Goal: Task Accomplishment & Management: Manage account settings

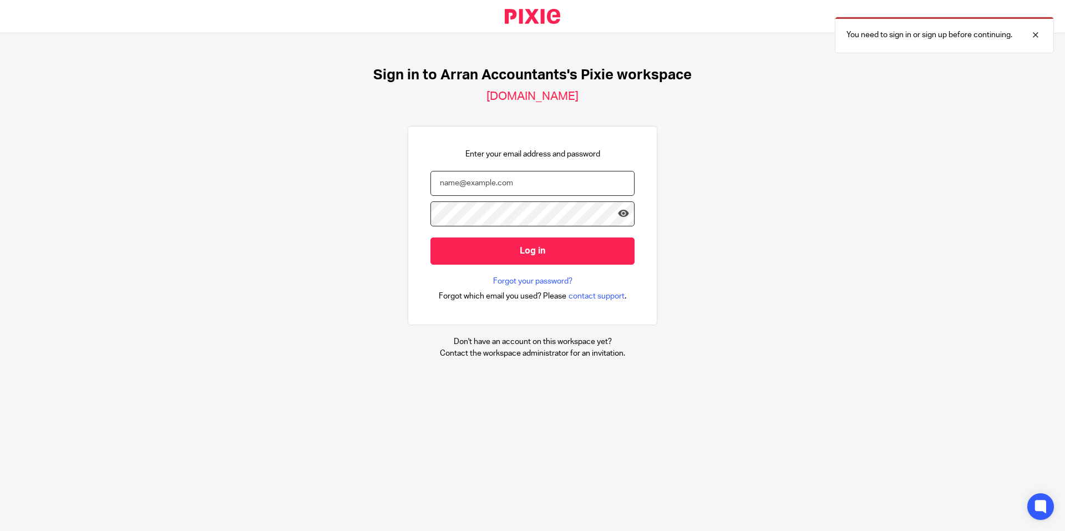
click at [473, 179] on input "email" at bounding box center [532, 183] width 204 height 25
click at [469, 181] on input "email" at bounding box center [532, 183] width 204 height 25
type input "olivia@arranaccountants.co.uk"
click at [430, 237] on input "Log in" at bounding box center [532, 250] width 204 height 27
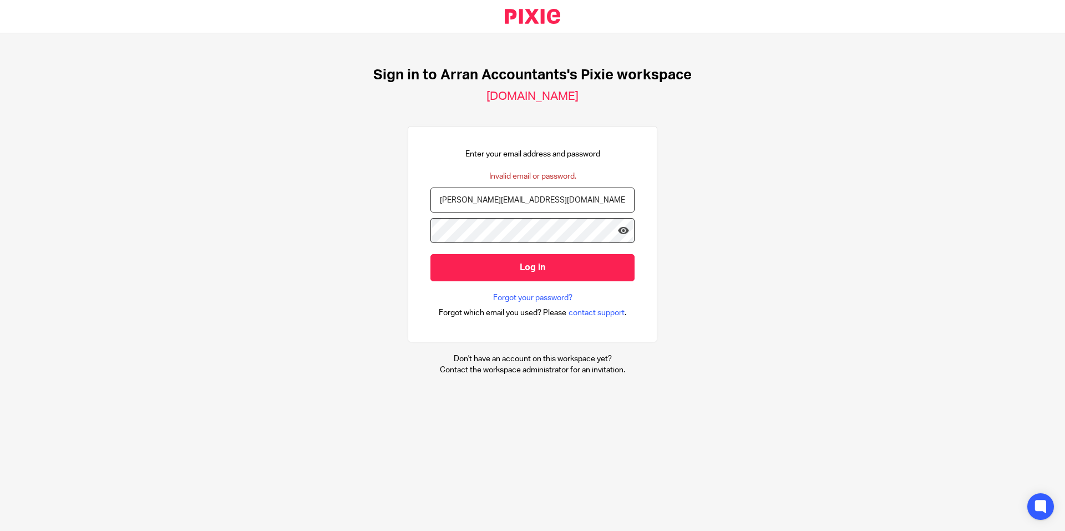
click at [430, 254] on input "Log in" at bounding box center [532, 267] width 204 height 27
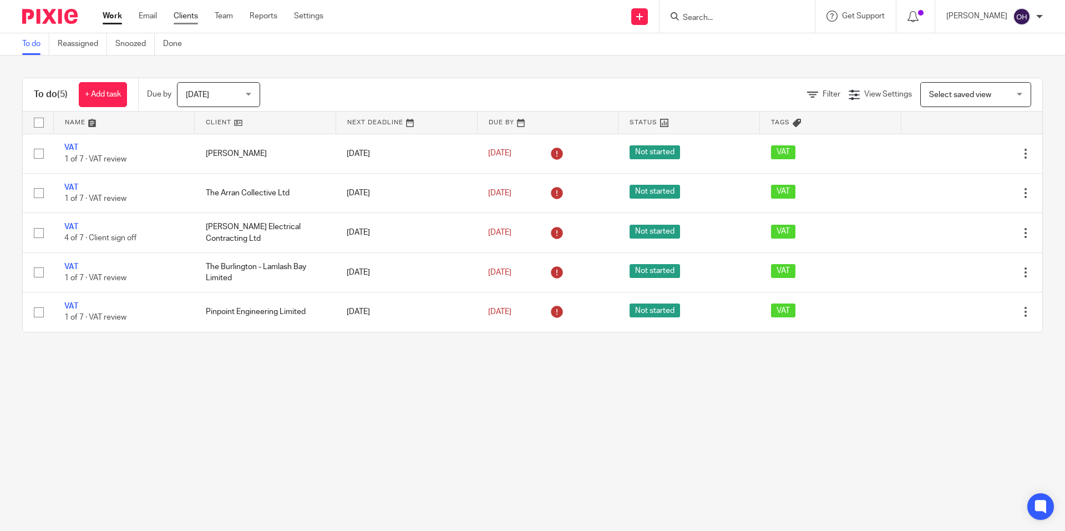
click at [185, 11] on link "Clients" at bounding box center [186, 16] width 24 height 11
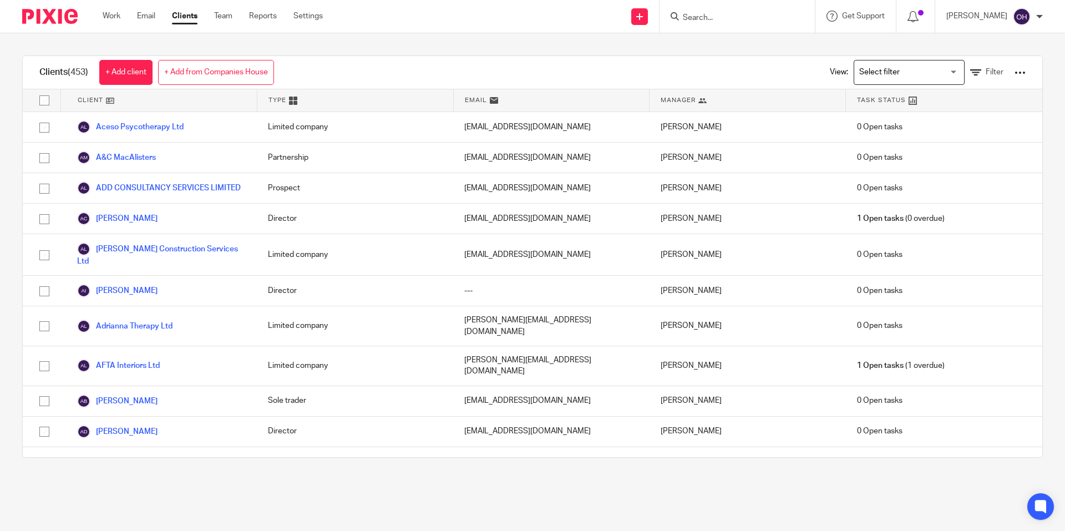
click at [965, 64] on div "View: Loading... Filter" at bounding box center [919, 72] width 212 height 33
click at [970, 70] on icon at bounding box center [975, 72] width 11 height 11
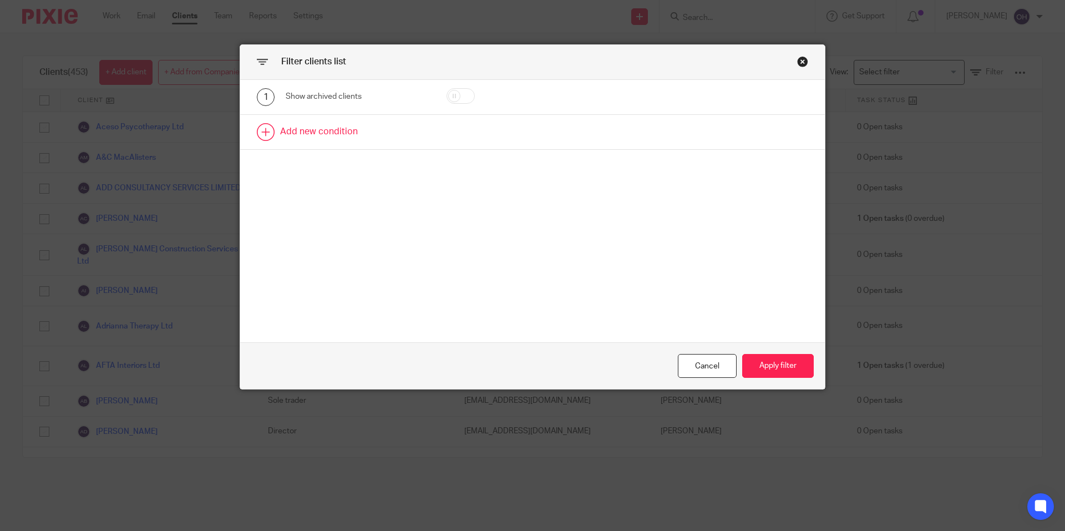
click at [302, 135] on link at bounding box center [532, 132] width 585 height 34
click at [316, 136] on div "Field" at bounding box center [348, 135] width 107 height 23
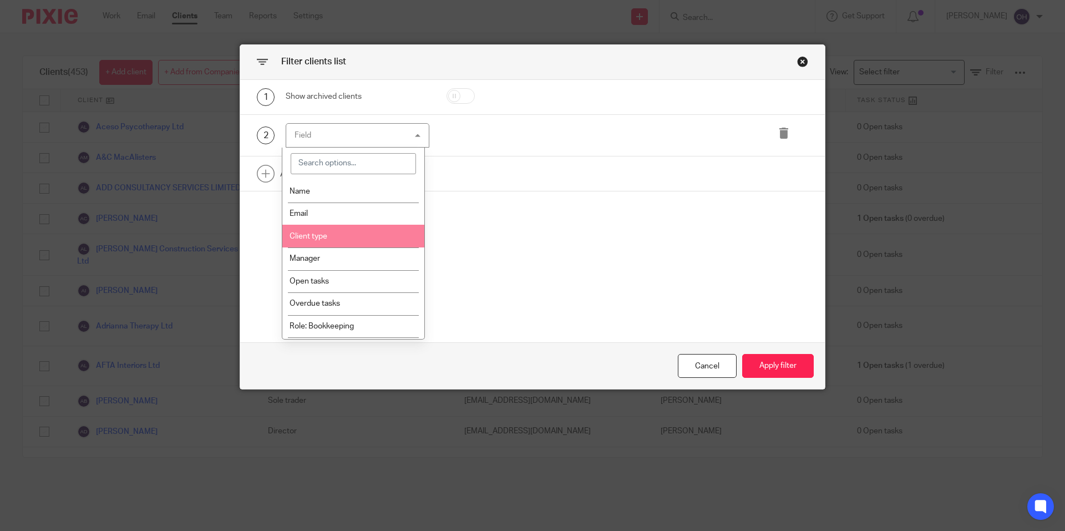
click at [320, 242] on li "Client type" at bounding box center [353, 236] width 143 height 23
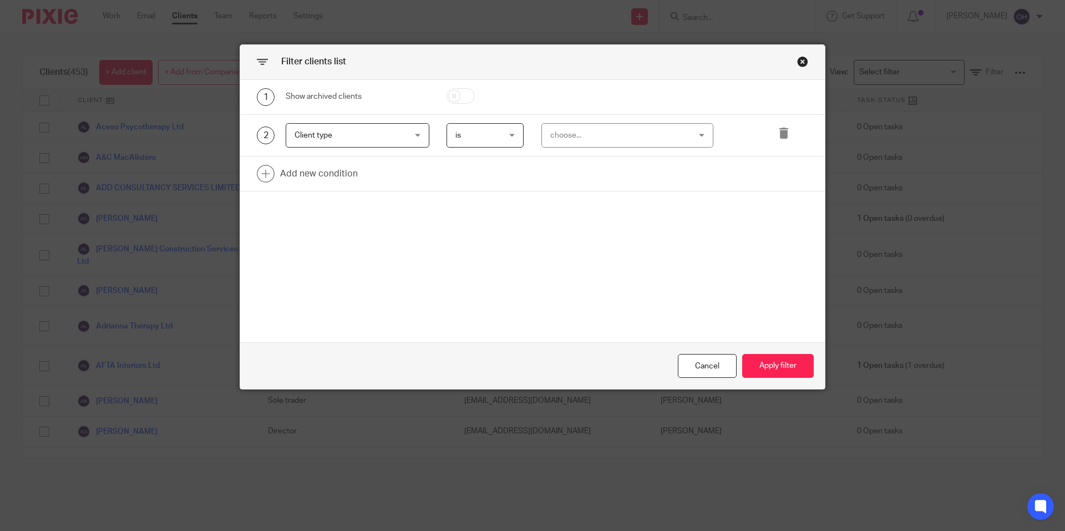
click at [595, 132] on div "choose..." at bounding box center [615, 135] width 130 height 23
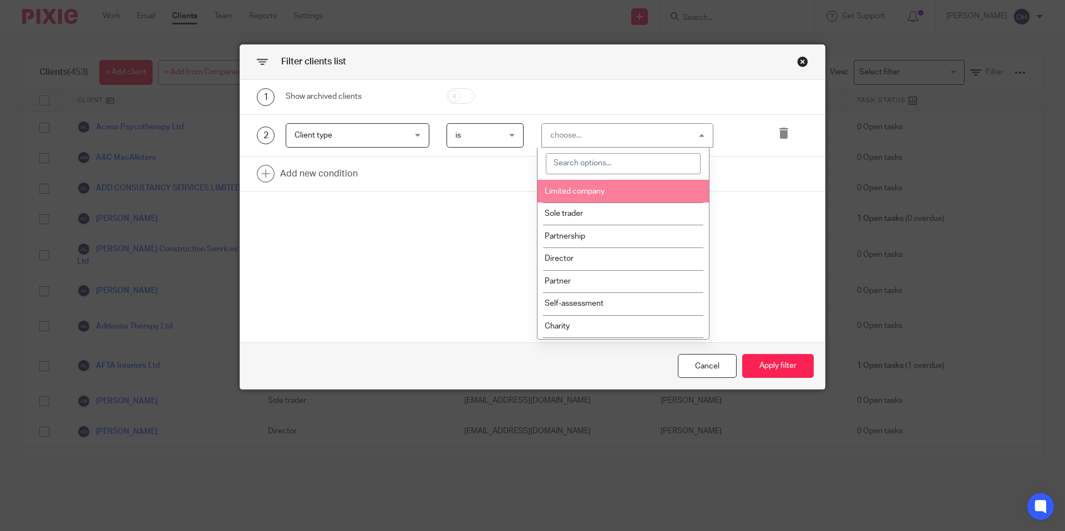
click at [606, 187] on li "Limited company" at bounding box center [622, 191] width 171 height 23
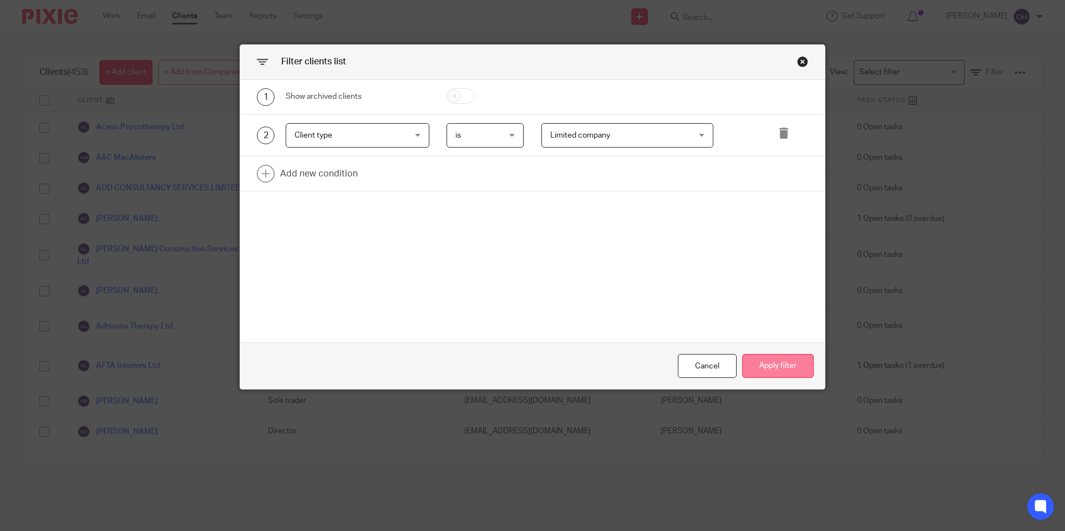
click at [770, 359] on button "Apply filter" at bounding box center [778, 366] width 72 height 24
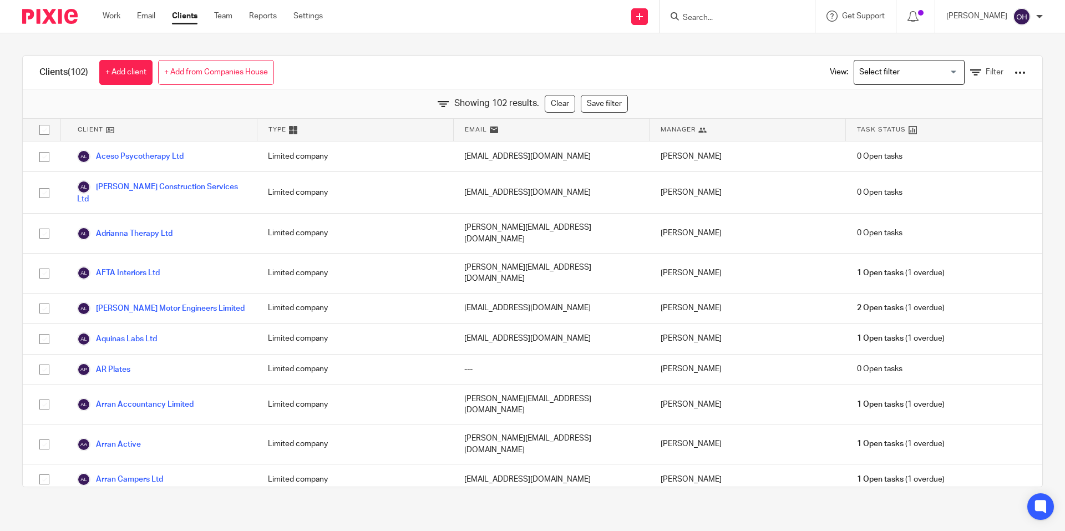
click at [709, 16] on input "Search" at bounding box center [732, 18] width 100 height 10
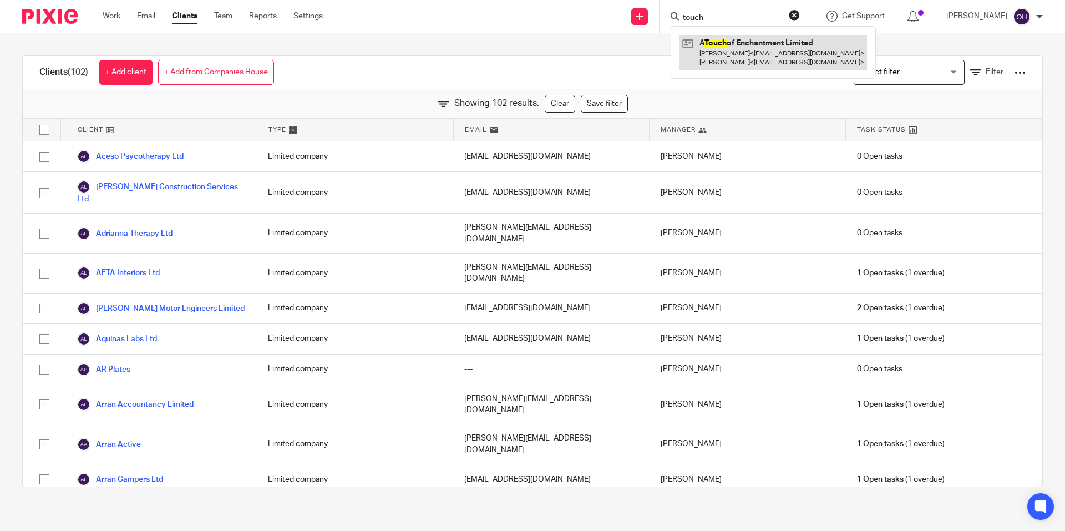
type input "touch"
click at [736, 49] on link at bounding box center [772, 52] width 187 height 34
click at [97, 128] on span "Client" at bounding box center [91, 129] width 26 height 9
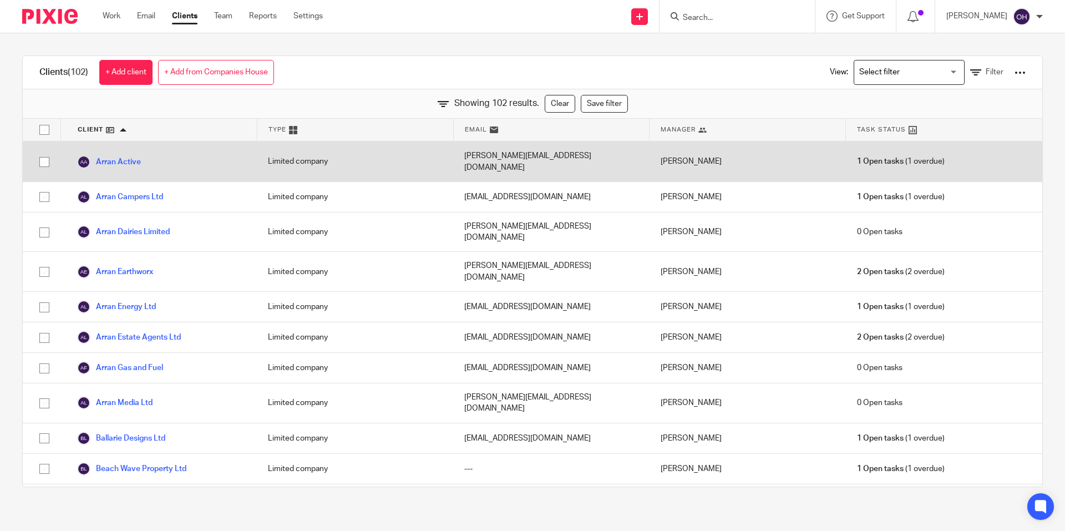
scroll to position [314, 0]
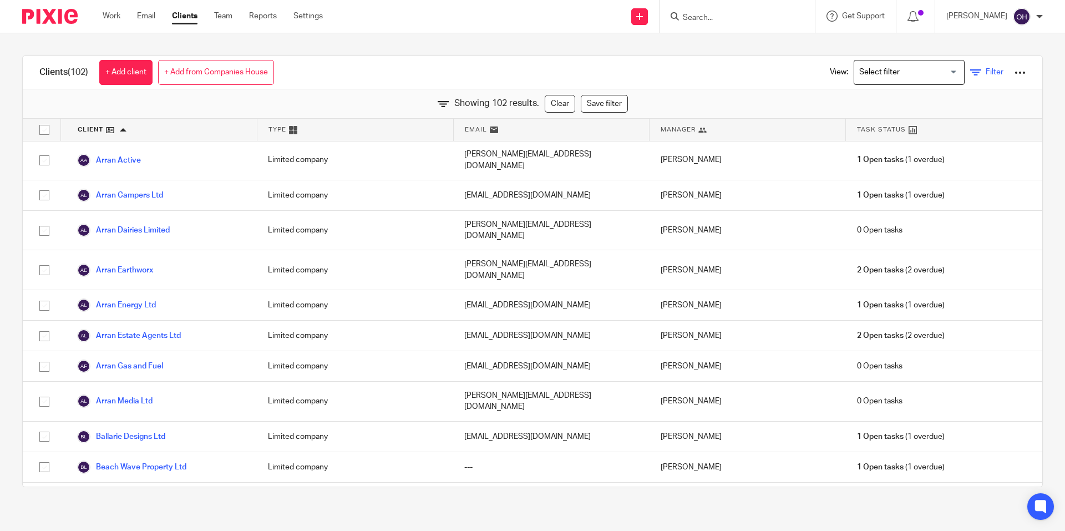
click at [970, 70] on icon at bounding box center [975, 72] width 11 height 11
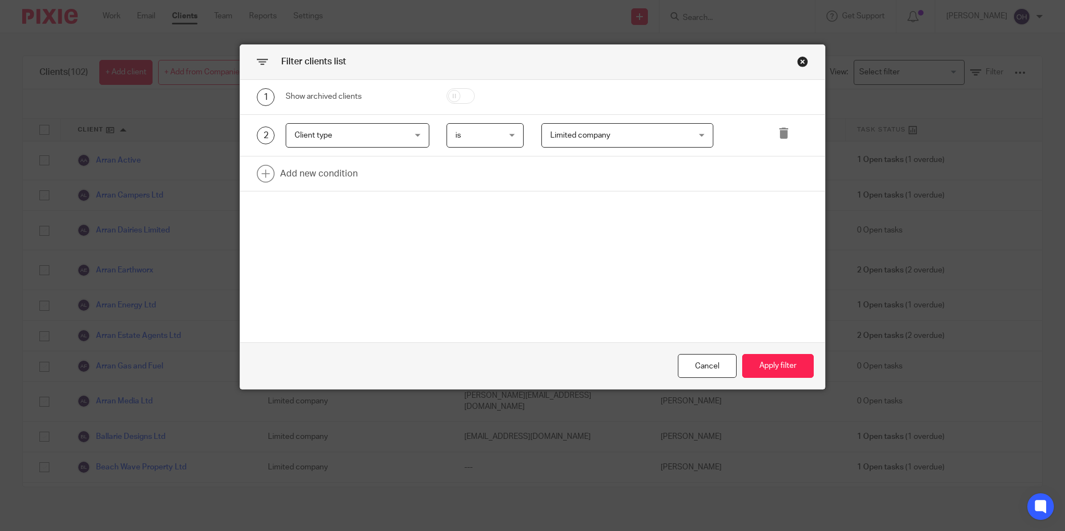
click at [597, 133] on span "Limited company" at bounding box center [580, 135] width 60 height 8
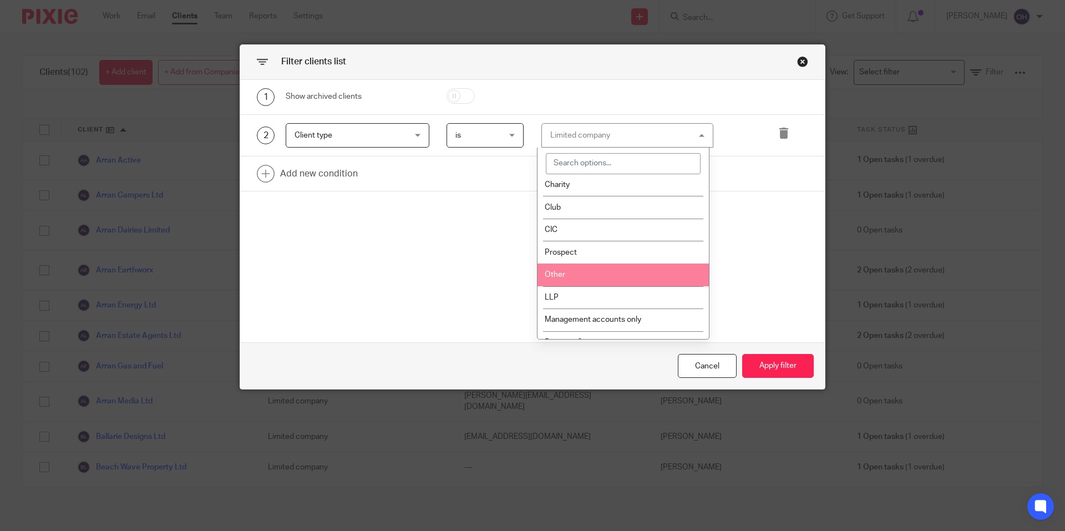
scroll to position [161, 0]
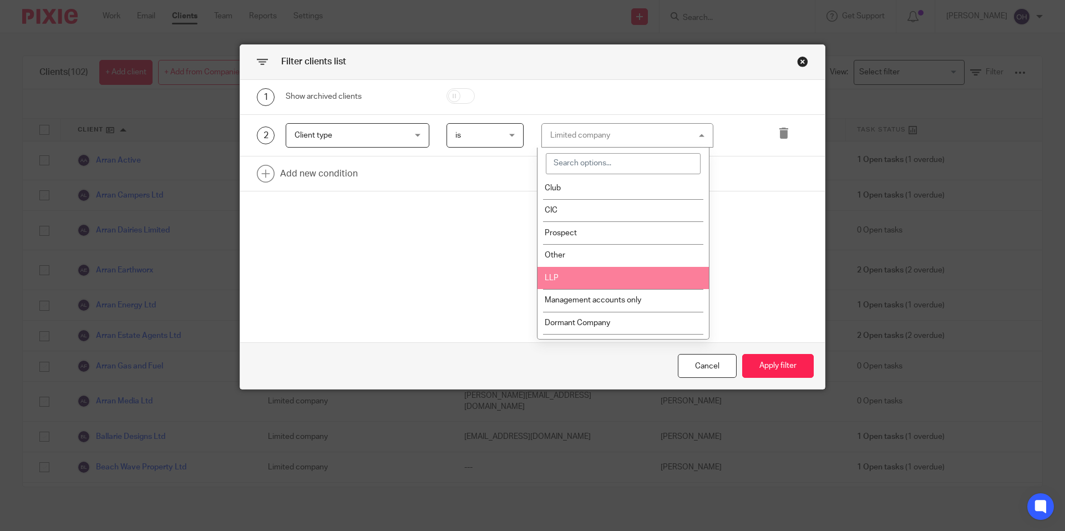
click at [555, 275] on span "LLP" at bounding box center [552, 278] width 14 height 8
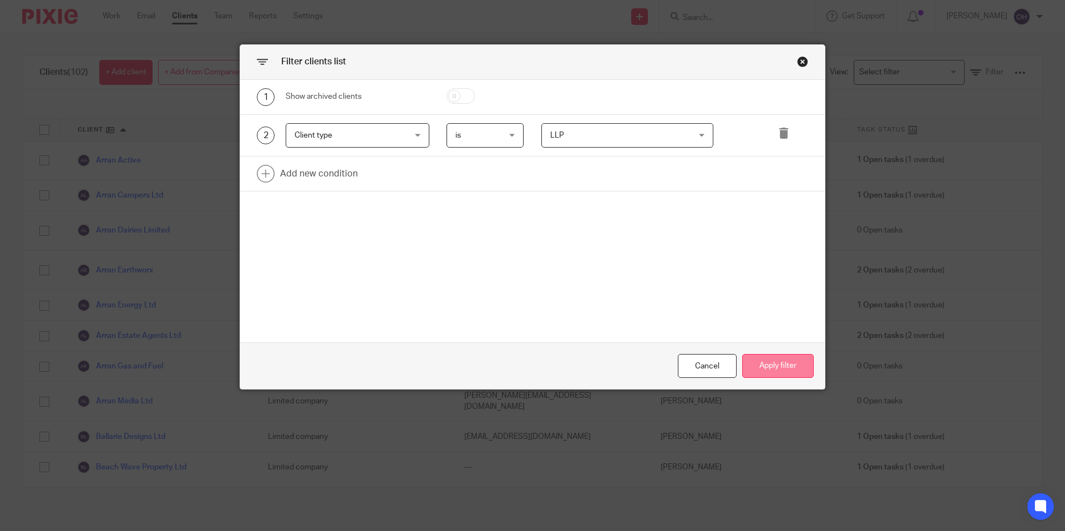
click at [757, 365] on button "Apply filter" at bounding box center [778, 366] width 72 height 24
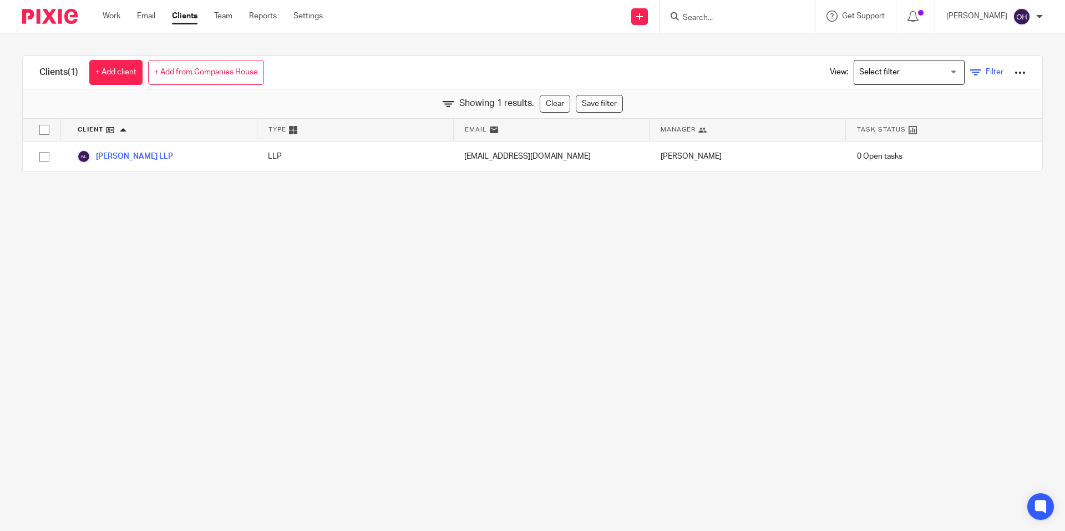
click at [986, 69] on span "Filter" at bounding box center [995, 72] width 18 height 8
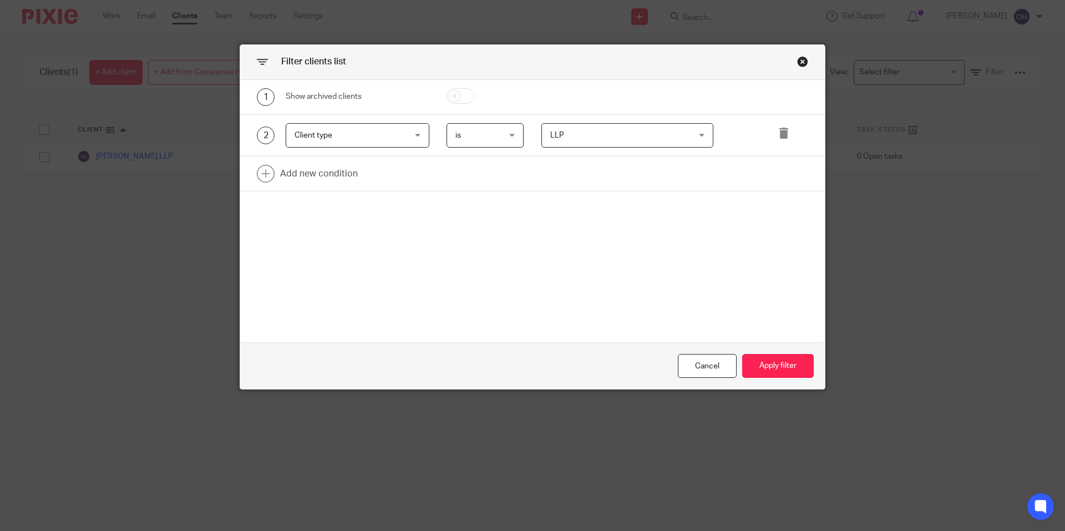
click at [643, 141] on span "LLP" at bounding box center [615, 135] width 130 height 23
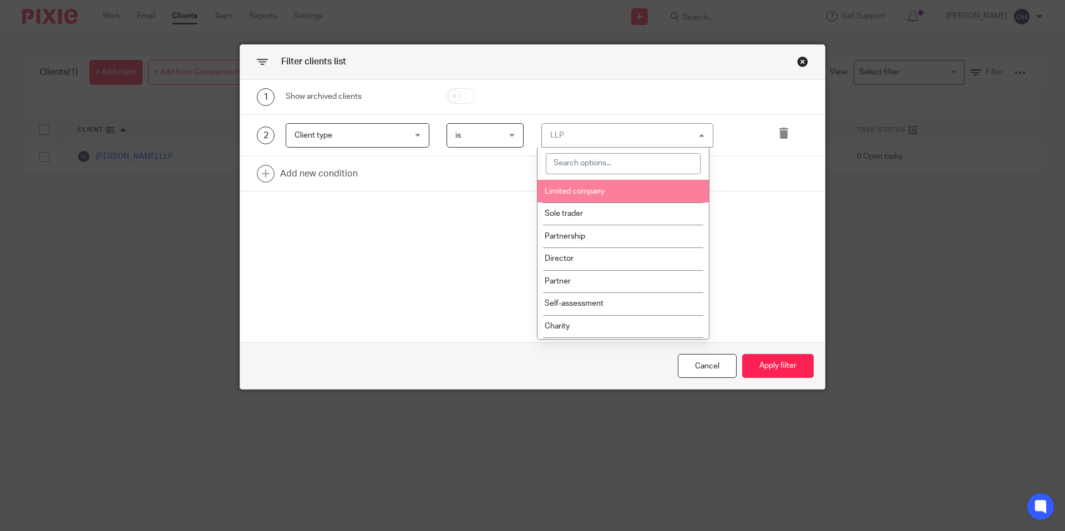
click at [607, 189] on li "Limited company" at bounding box center [622, 191] width 171 height 23
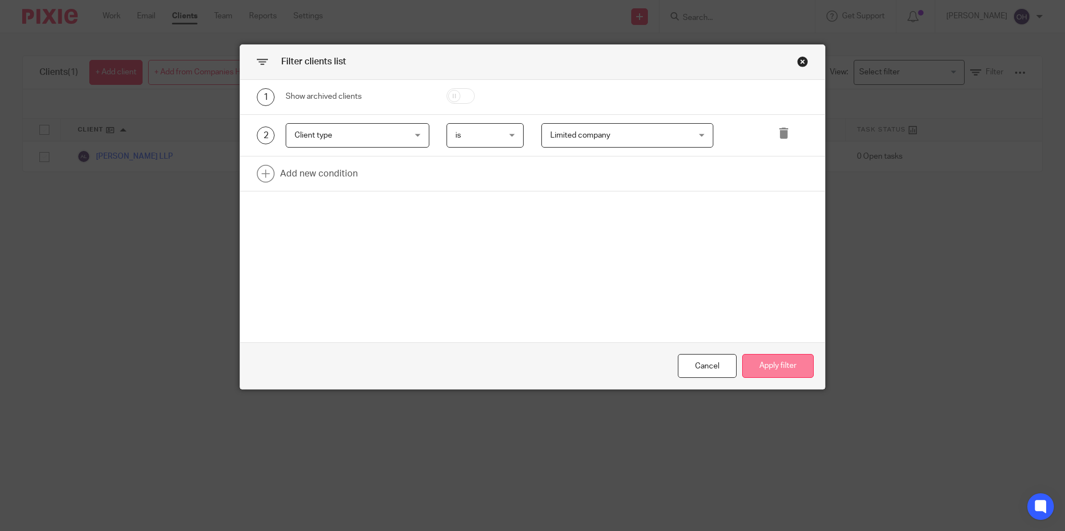
click at [794, 367] on button "Apply filter" at bounding box center [778, 366] width 72 height 24
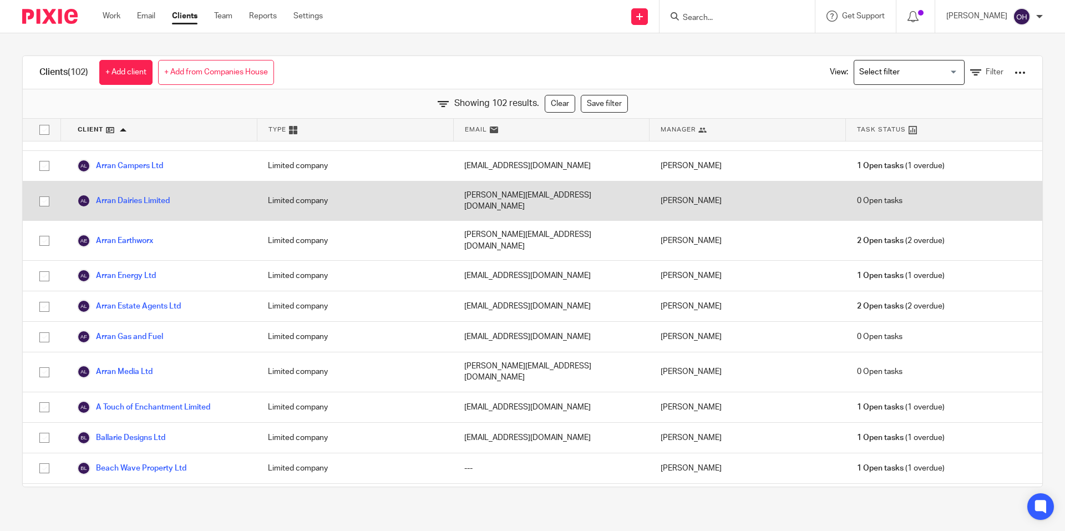
scroll to position [314, 0]
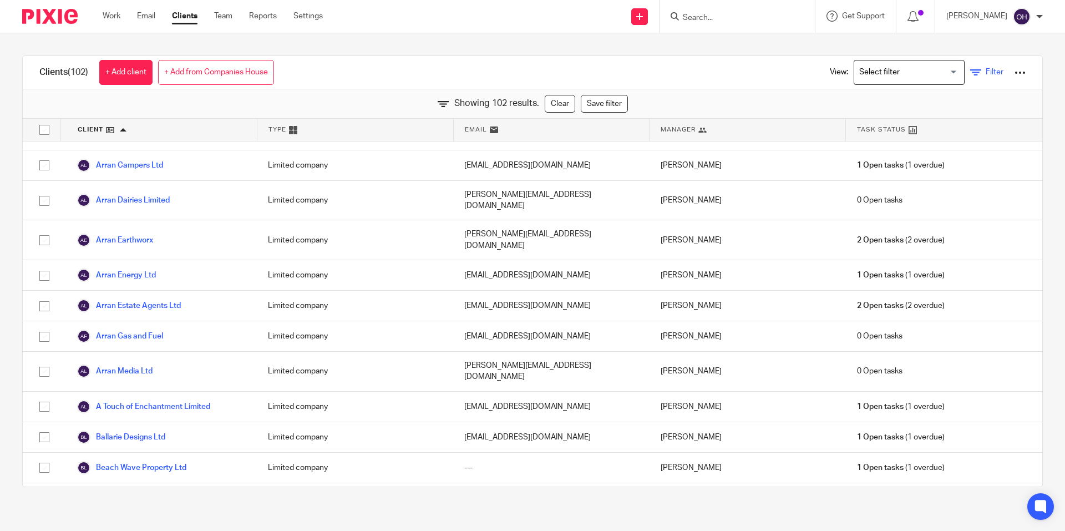
click at [970, 74] on icon at bounding box center [975, 72] width 11 height 11
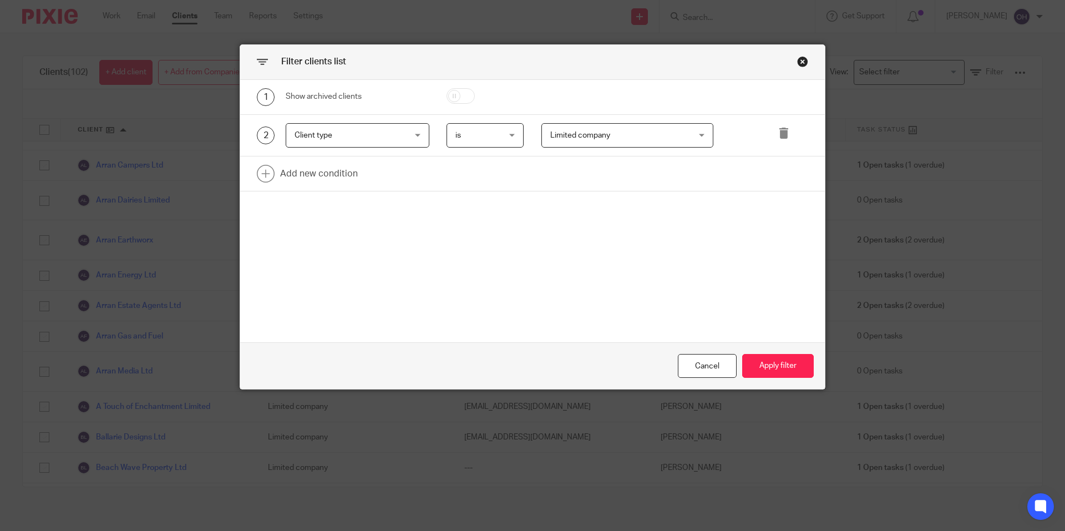
click at [620, 139] on span "Limited company" at bounding box center [615, 135] width 130 height 23
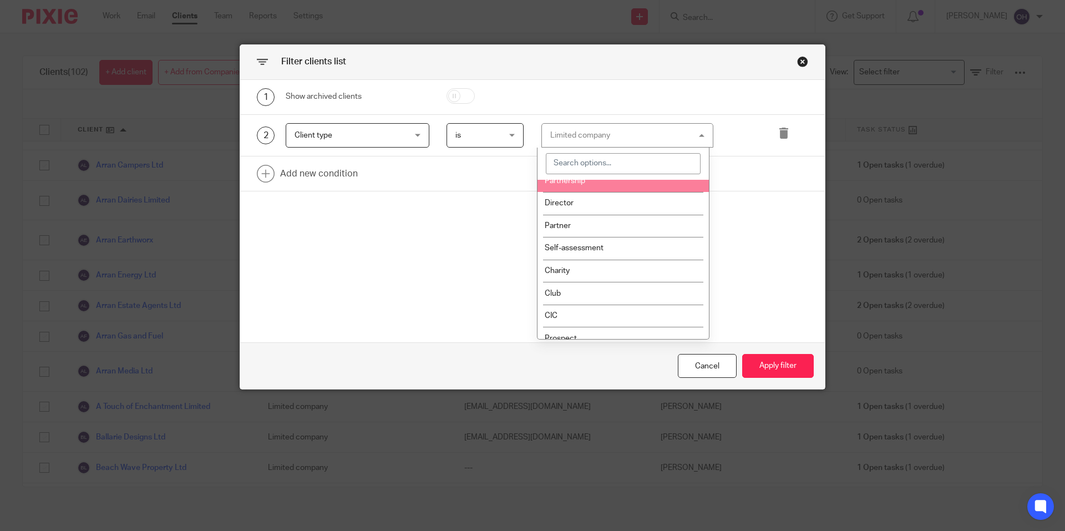
scroll to position [58, 0]
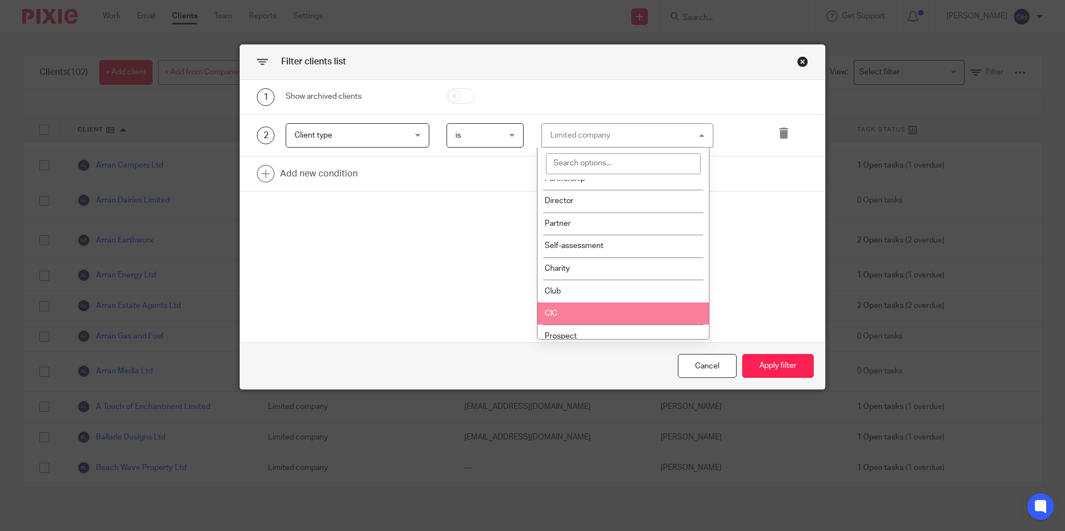
click at [562, 309] on li "CIC" at bounding box center [622, 313] width 171 height 23
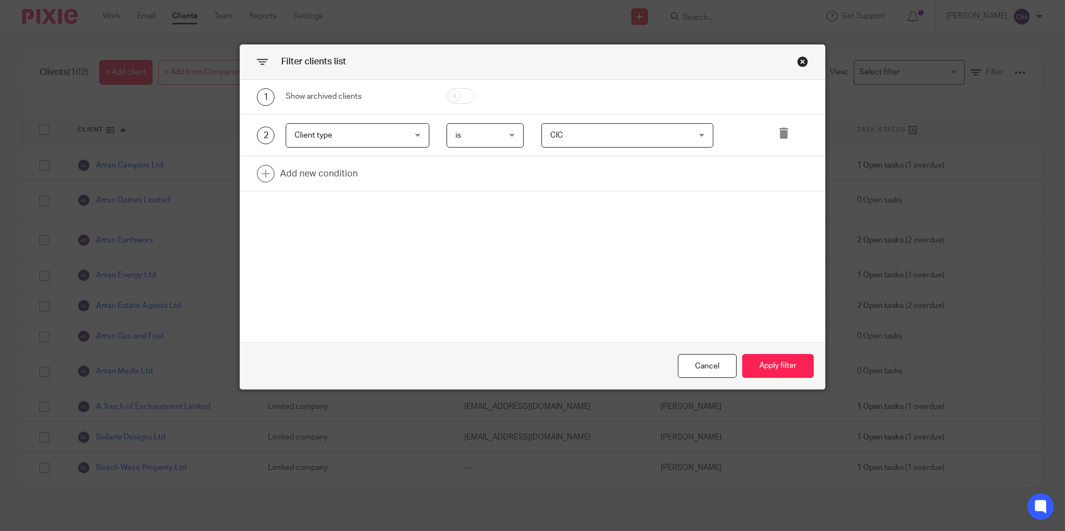
click at [755, 379] on div "Cancel Apply filter" at bounding box center [532, 365] width 585 height 47
click at [771, 370] on button "Apply filter" at bounding box center [778, 366] width 72 height 24
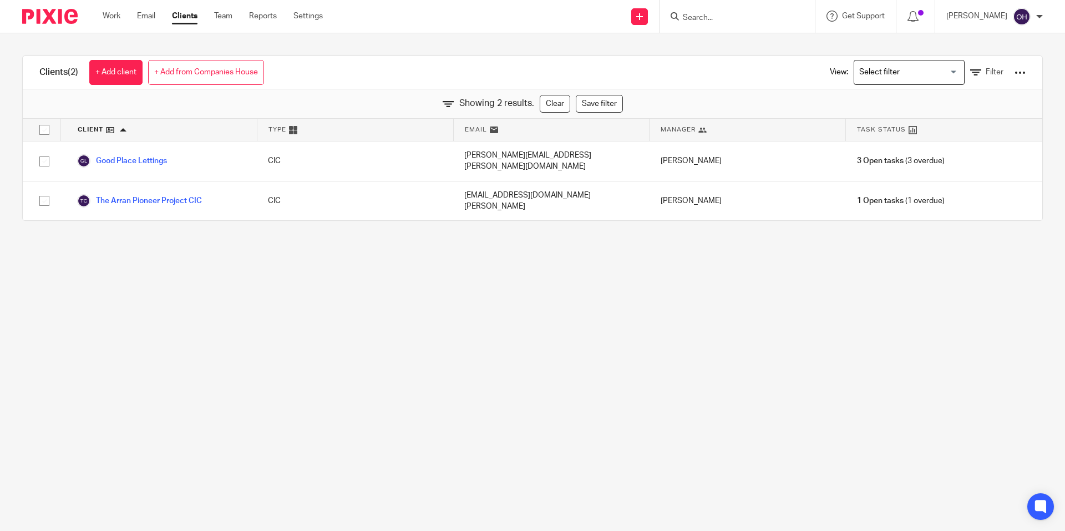
scroll to position [0, 0]
click at [970, 70] on link "Filter" at bounding box center [986, 73] width 33 height 12
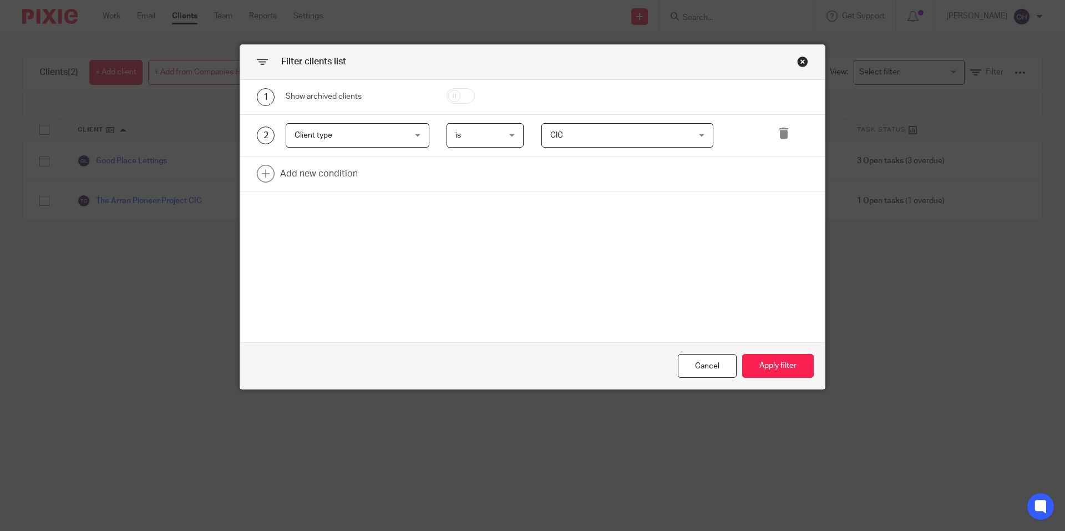
click at [623, 141] on span "CIC" at bounding box center [615, 135] width 130 height 23
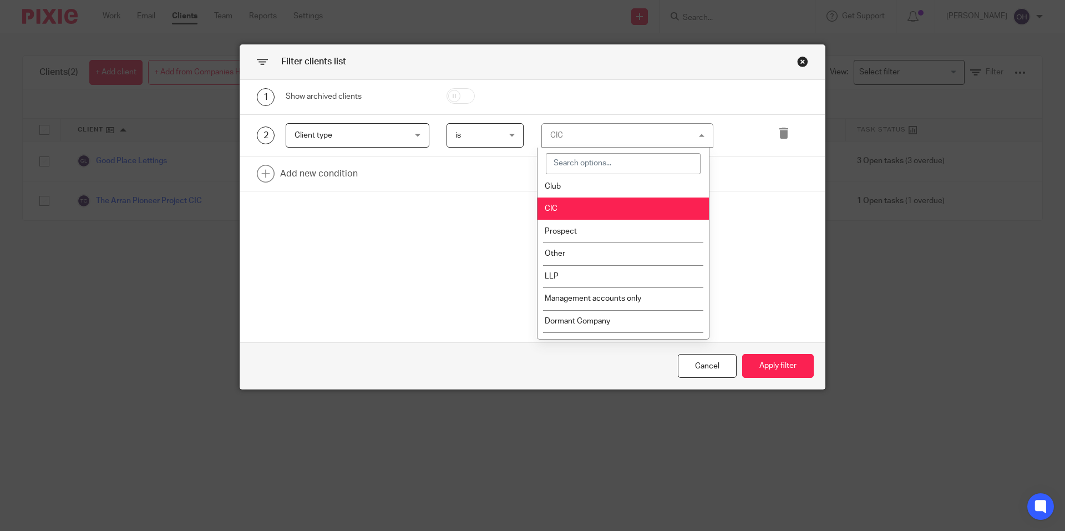
scroll to position [158, 0]
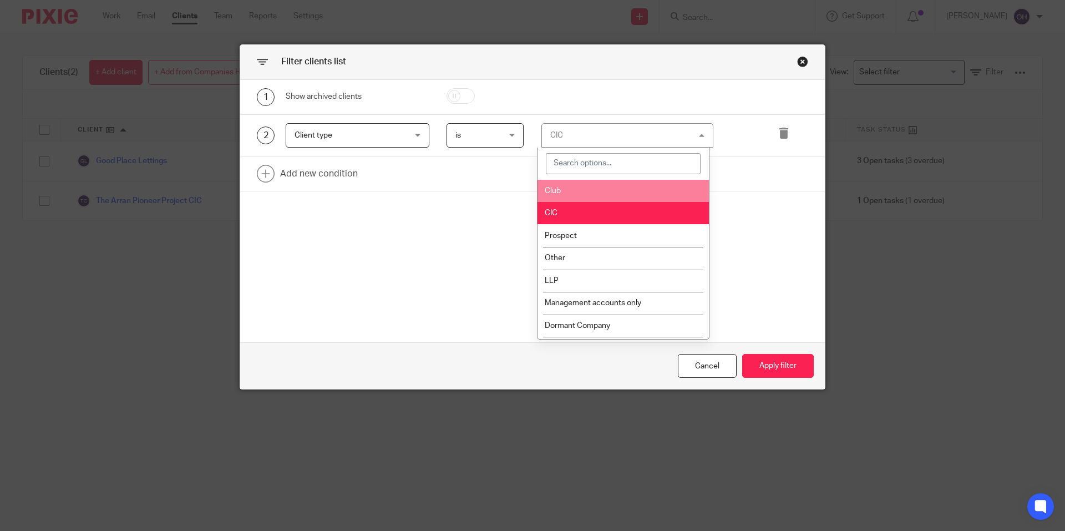
click at [587, 190] on li "Club" at bounding box center [622, 190] width 171 height 23
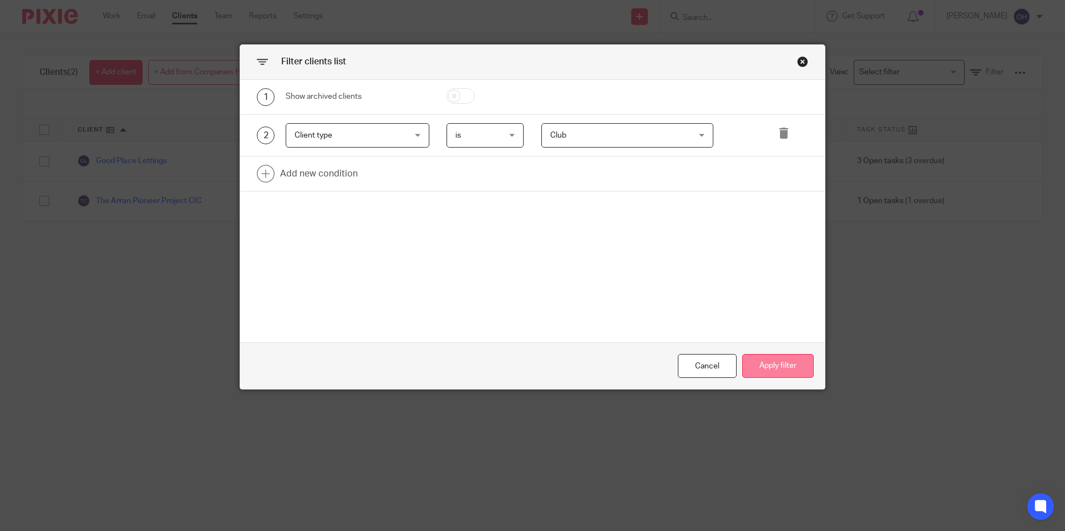
click at [753, 357] on button "Apply filter" at bounding box center [778, 366] width 72 height 24
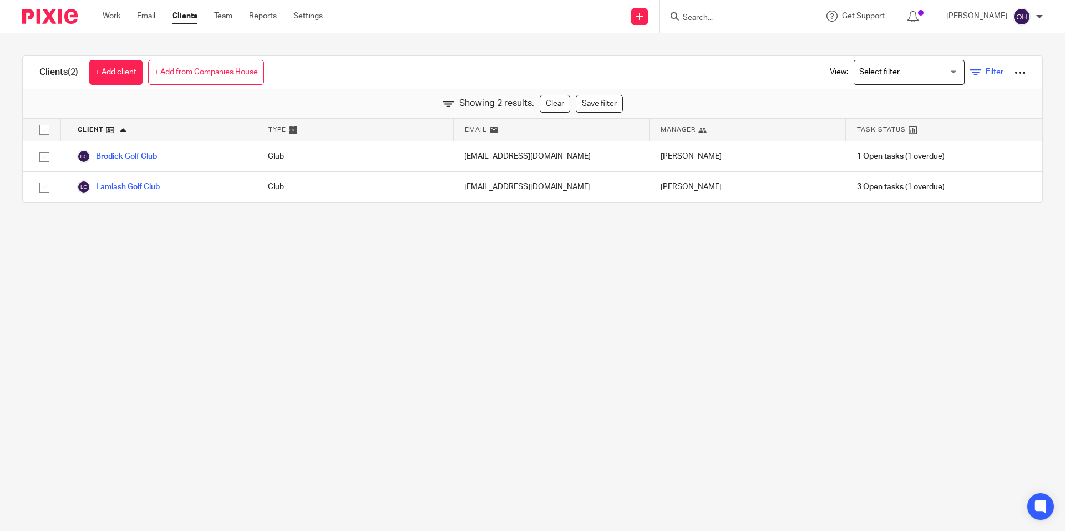
click at [970, 74] on icon at bounding box center [975, 72] width 11 height 11
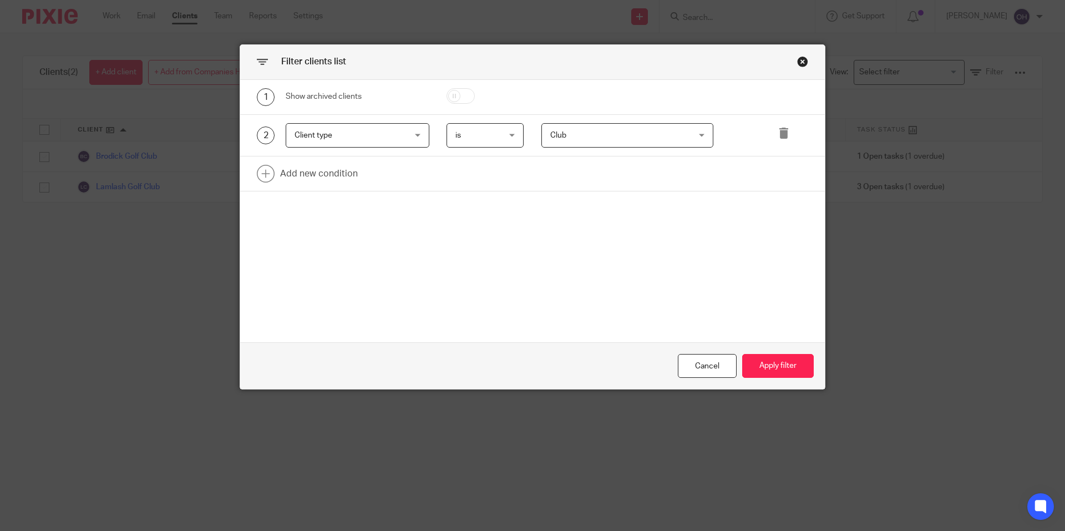
click at [636, 135] on span "Club" at bounding box center [615, 135] width 130 height 23
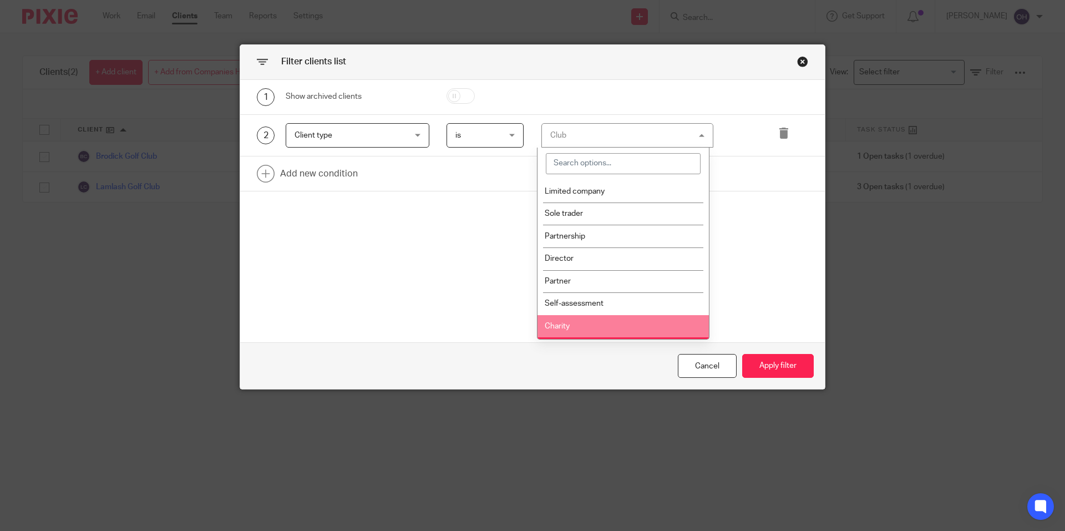
click at [573, 318] on li "Charity" at bounding box center [622, 326] width 171 height 23
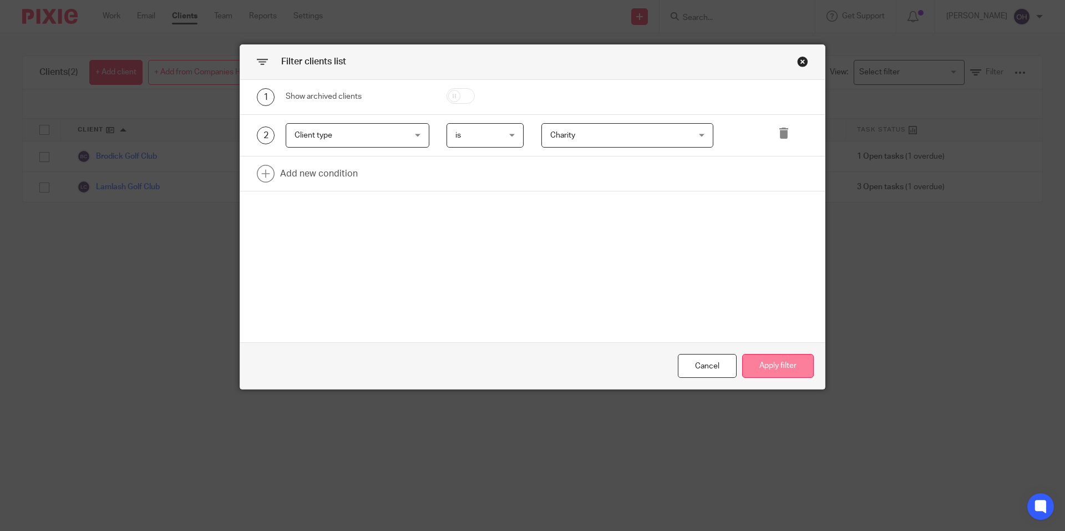
click at [757, 364] on button "Apply filter" at bounding box center [778, 366] width 72 height 24
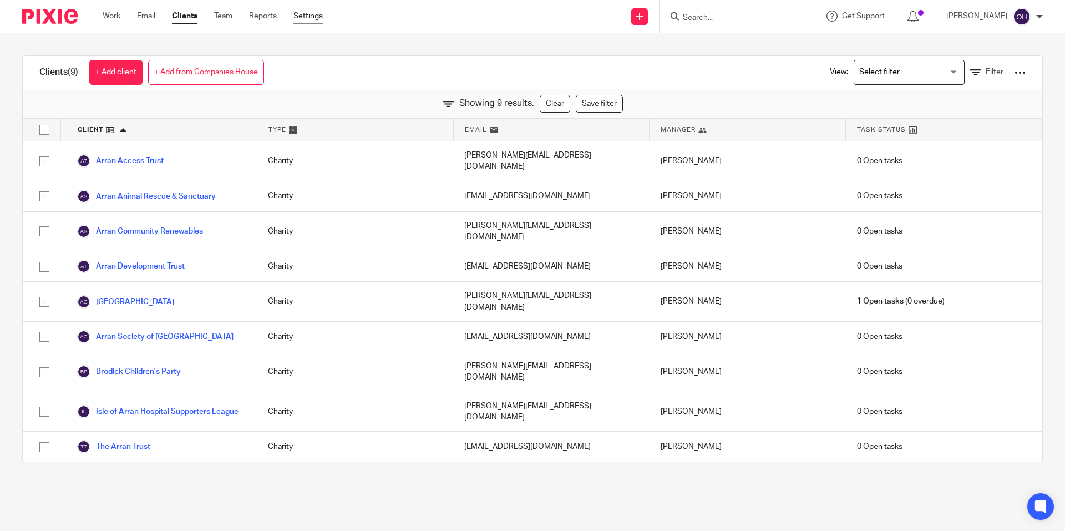
click at [312, 17] on link "Settings" at bounding box center [307, 16] width 29 height 11
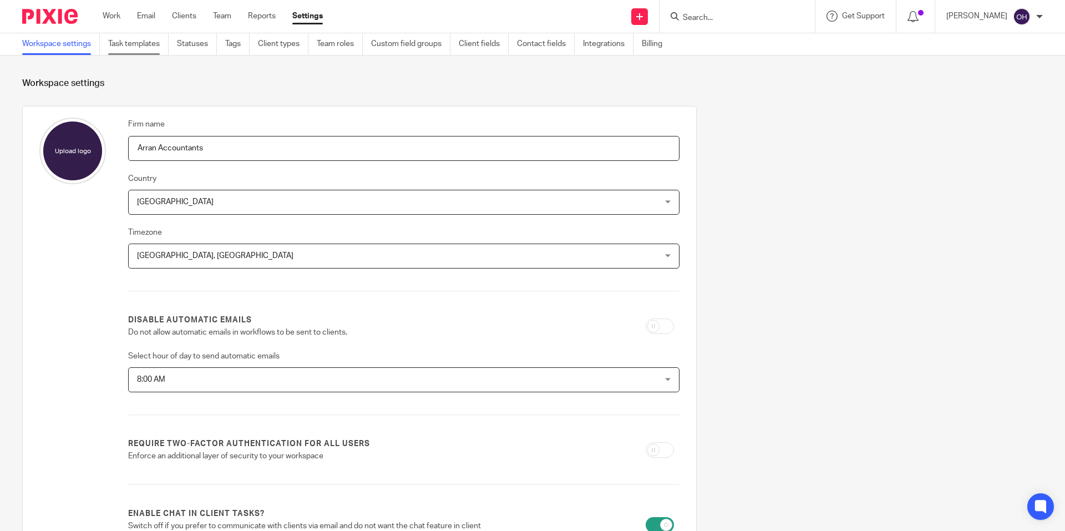
click at [132, 39] on link "Task templates" at bounding box center [138, 44] width 60 height 22
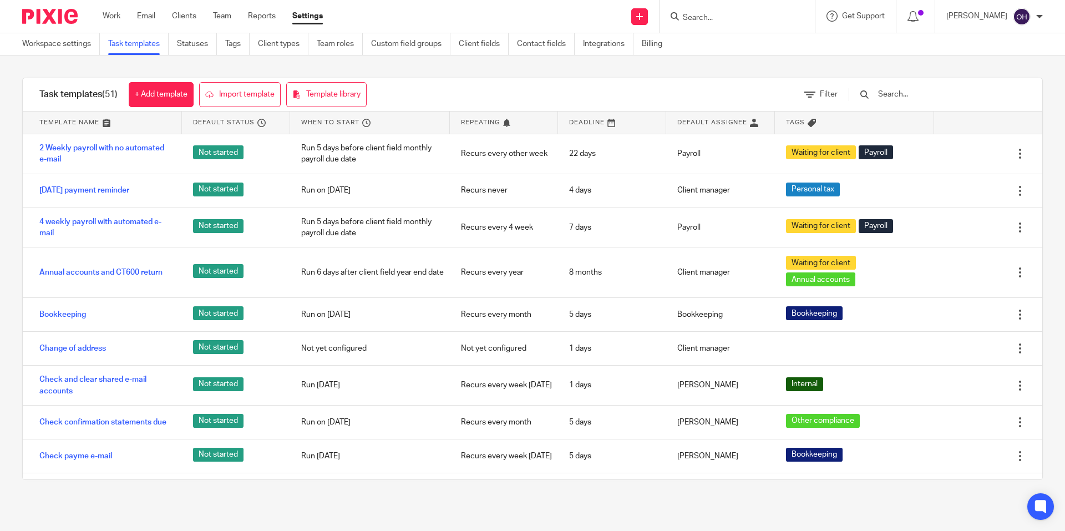
click at [926, 95] on input "text" at bounding box center [941, 94] width 129 height 12
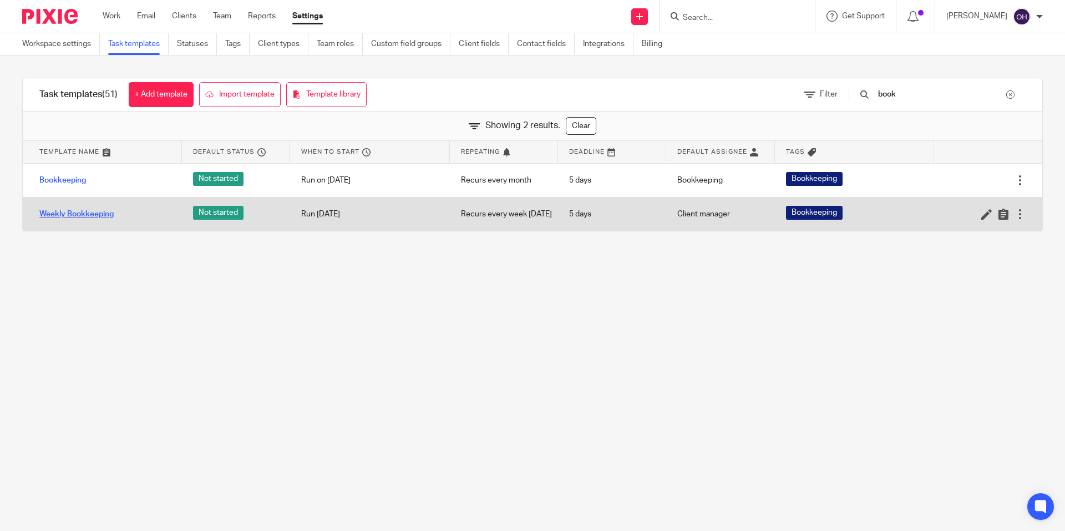
type input "book"
click at [89, 215] on link "Weekly Bookkeeping" at bounding box center [76, 214] width 74 height 11
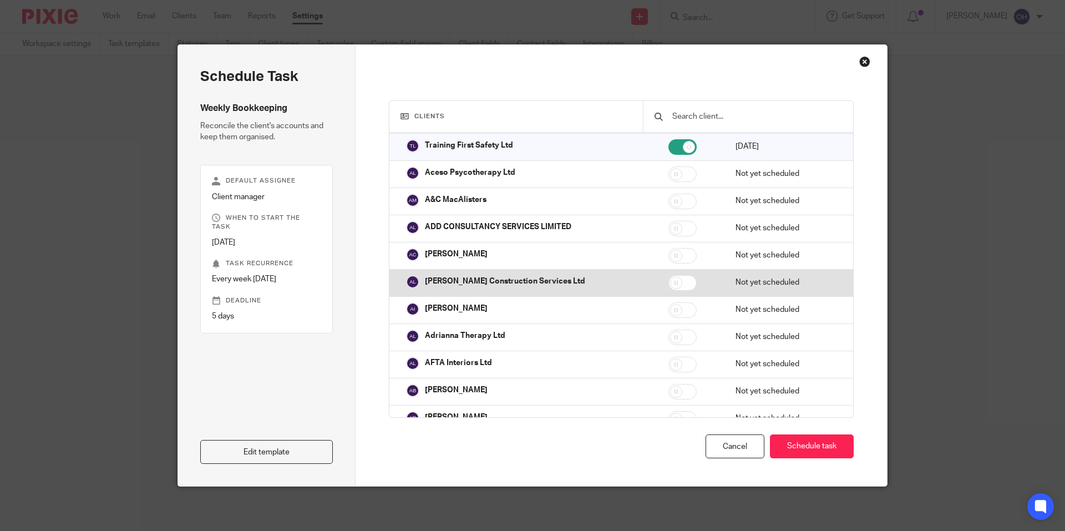
scroll to position [184, 0]
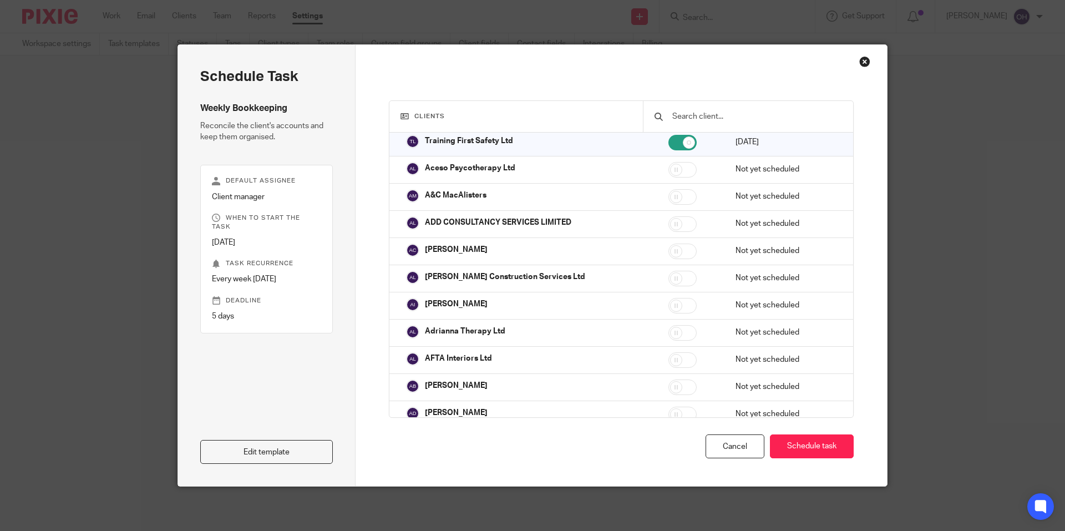
click at [859, 66] on div "Close this dialog window" at bounding box center [864, 61] width 11 height 11
click at [860, 60] on div "Close this dialog window" at bounding box center [864, 61] width 11 height 11
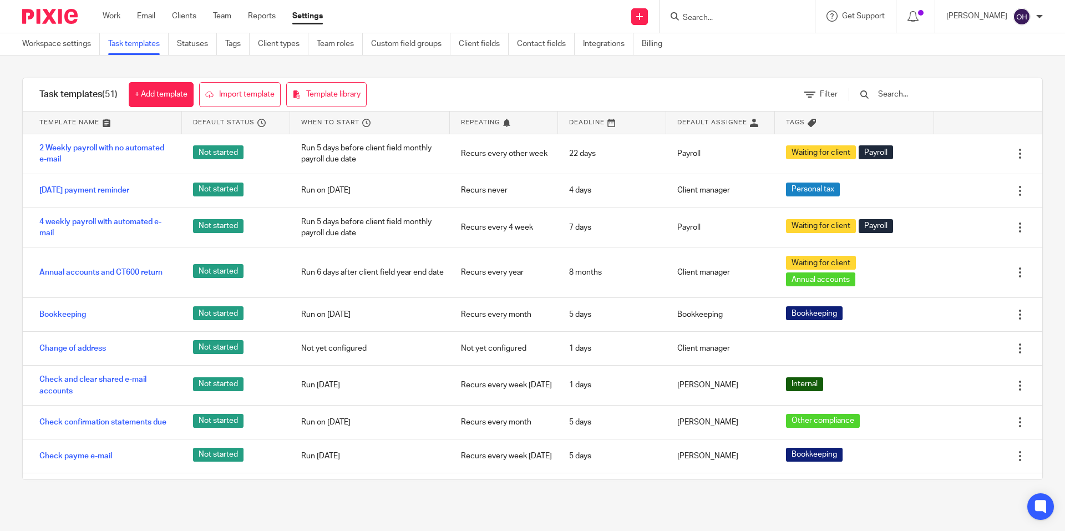
click at [903, 91] on input "text" at bounding box center [941, 94] width 129 height 12
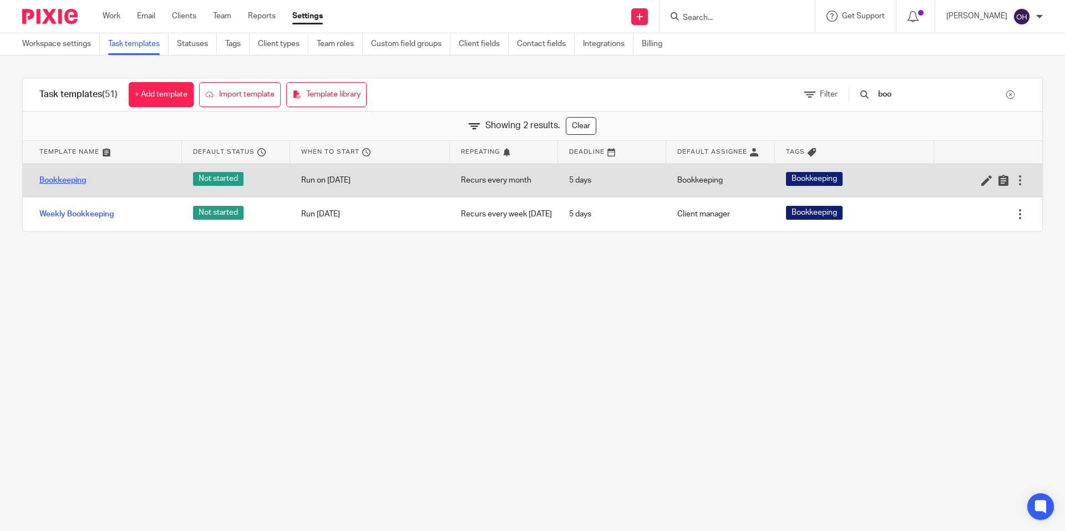
type input "boo"
click at [76, 183] on link "Bookkeeping" at bounding box center [62, 180] width 47 height 11
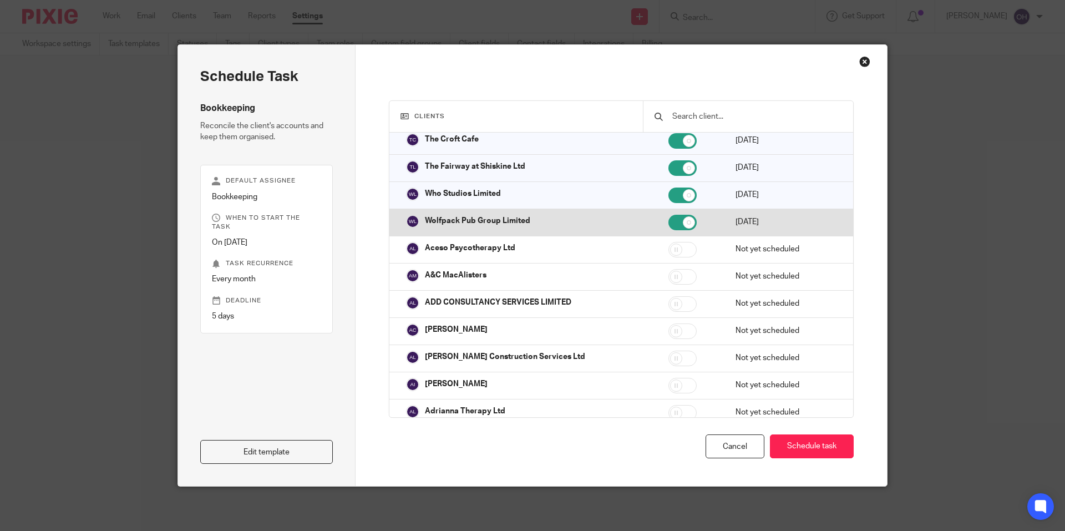
scroll to position [373, 0]
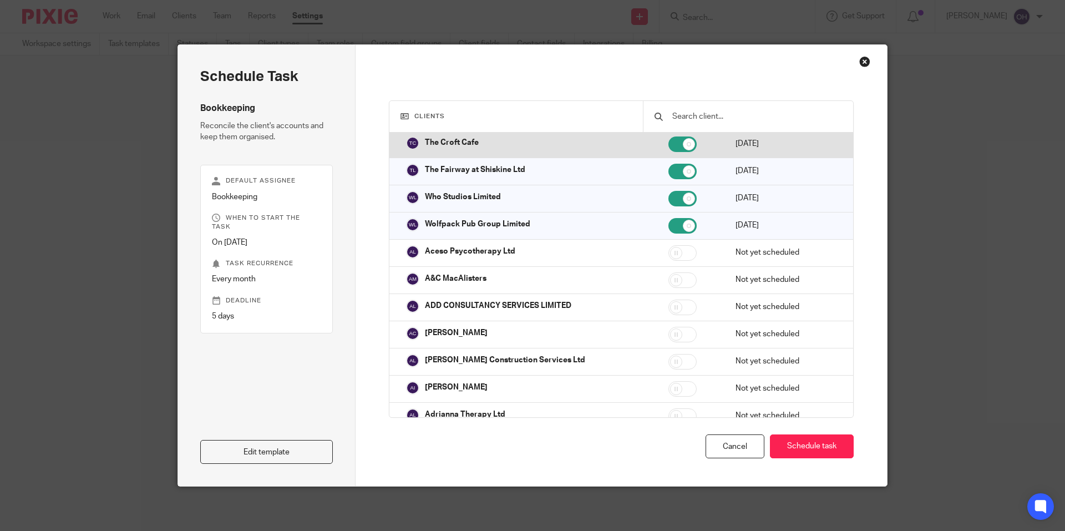
click at [446, 139] on p "The Croft Cafe" at bounding box center [452, 142] width 54 height 11
checkbox input "true"
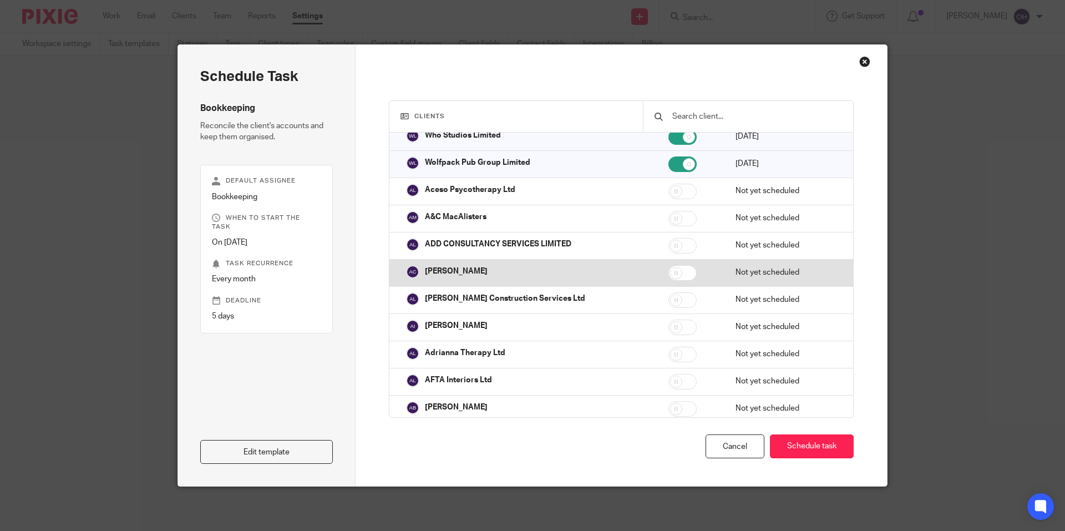
scroll to position [434, 0]
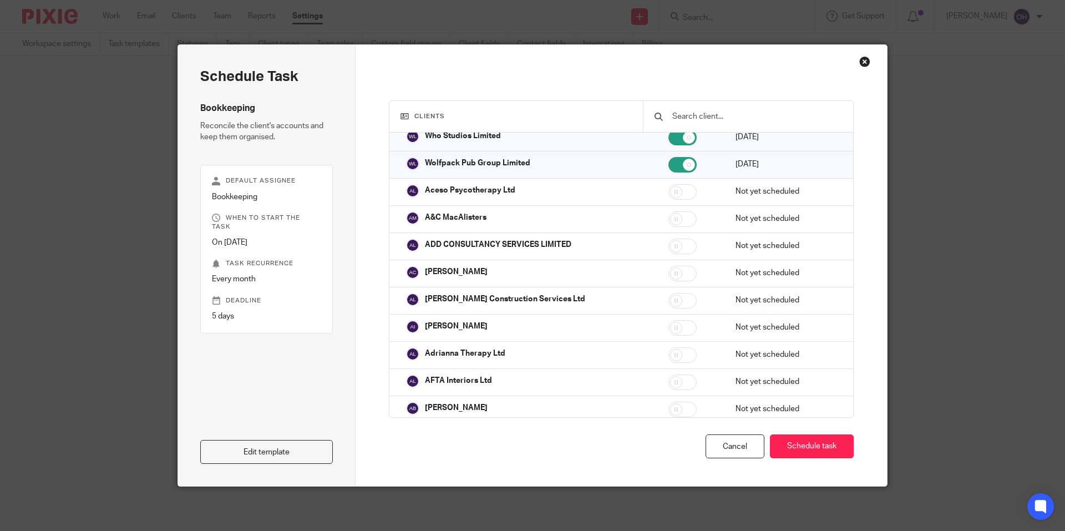
click at [859, 61] on div "Close this dialog window" at bounding box center [864, 61] width 11 height 11
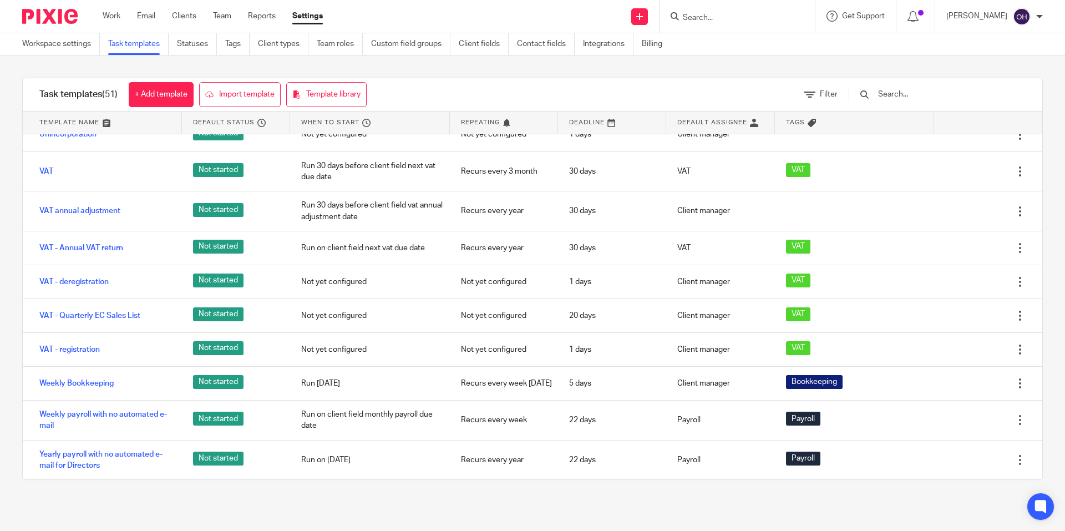
scroll to position [1566, 0]
click at [118, 13] on link "Work" at bounding box center [112, 16] width 18 height 11
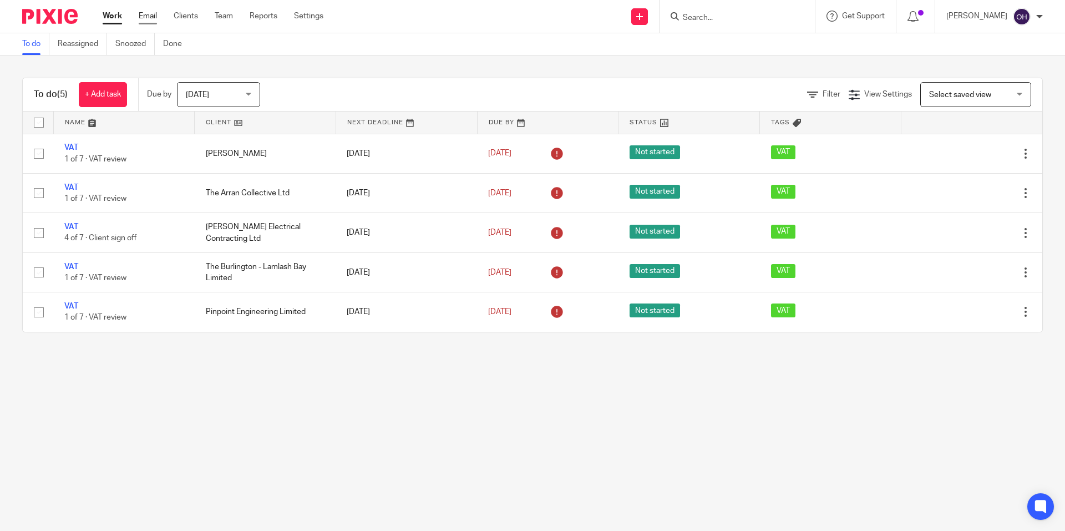
click at [148, 16] on link "Email" at bounding box center [148, 16] width 18 height 11
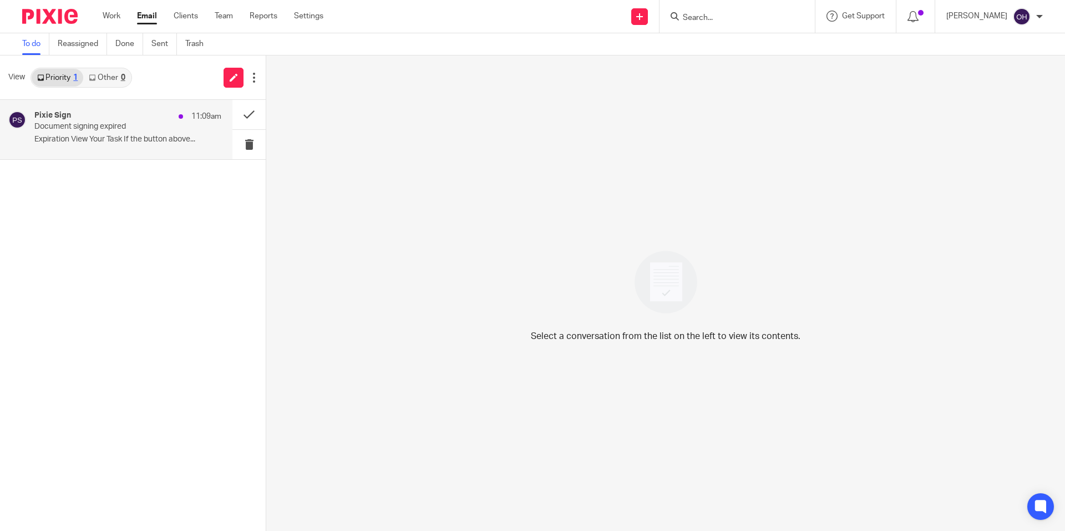
click at [111, 134] on div "Pixie Sign 11:09am Document signing expired Expiration View Your Task If the bu…" at bounding box center [127, 129] width 187 height 37
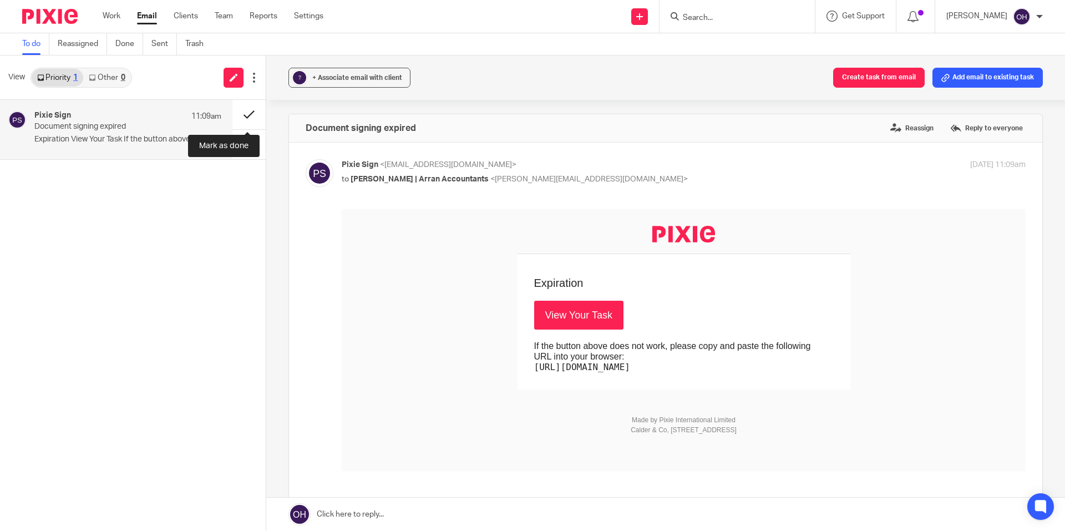
click at [245, 110] on button at bounding box center [248, 114] width 33 height 29
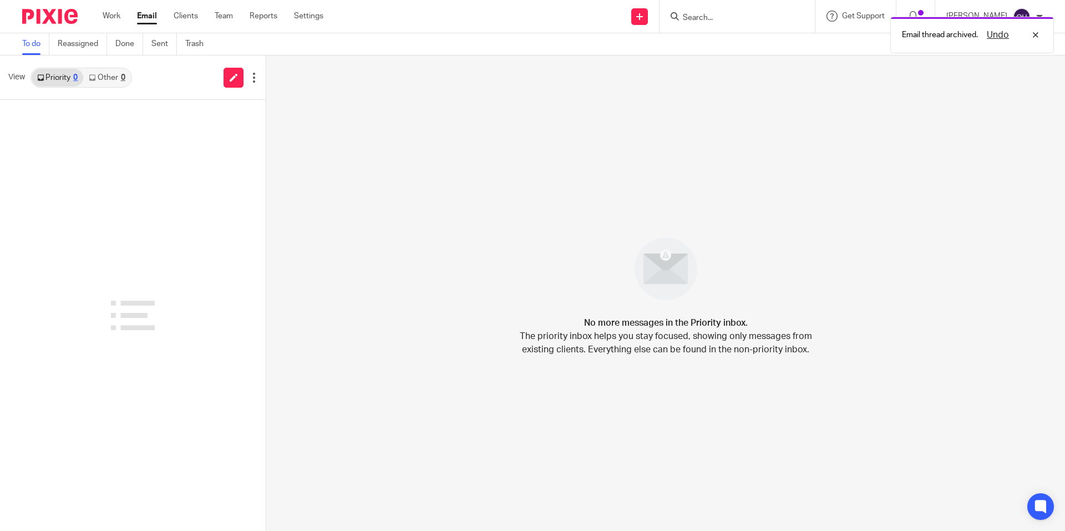
click at [106, 77] on link "Other 0" at bounding box center [106, 78] width 47 height 18
click at [72, 79] on link "Priority 0" at bounding box center [58, 78] width 52 height 18
click at [105, 16] on link "Work" at bounding box center [112, 16] width 18 height 11
